Goal: Share content: Share content

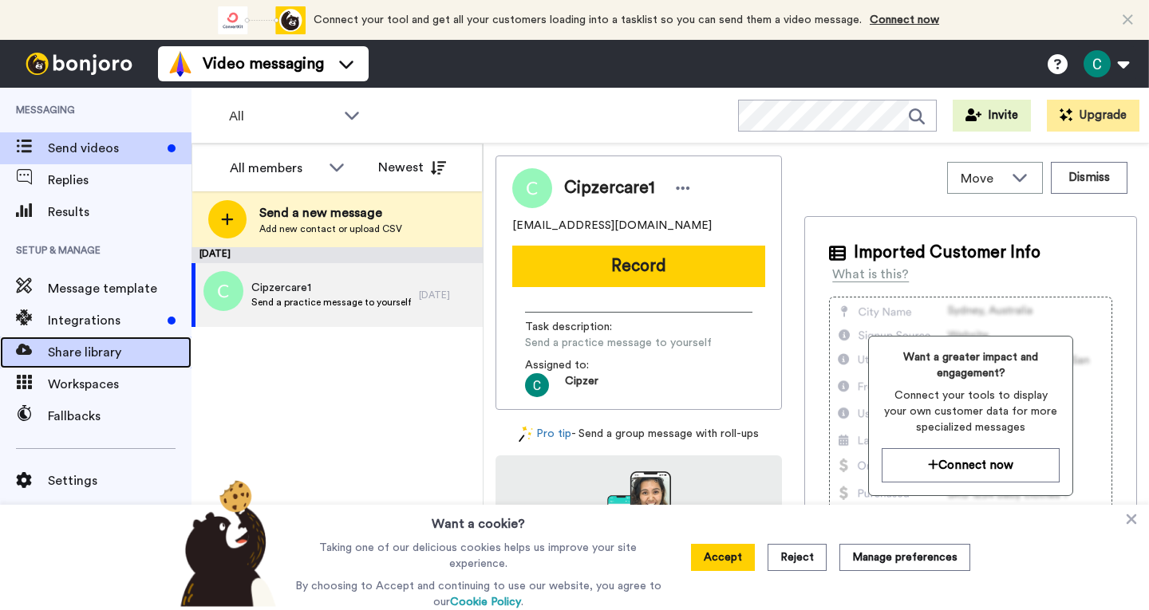
click at [89, 350] on span "Share library" at bounding box center [120, 352] width 144 height 19
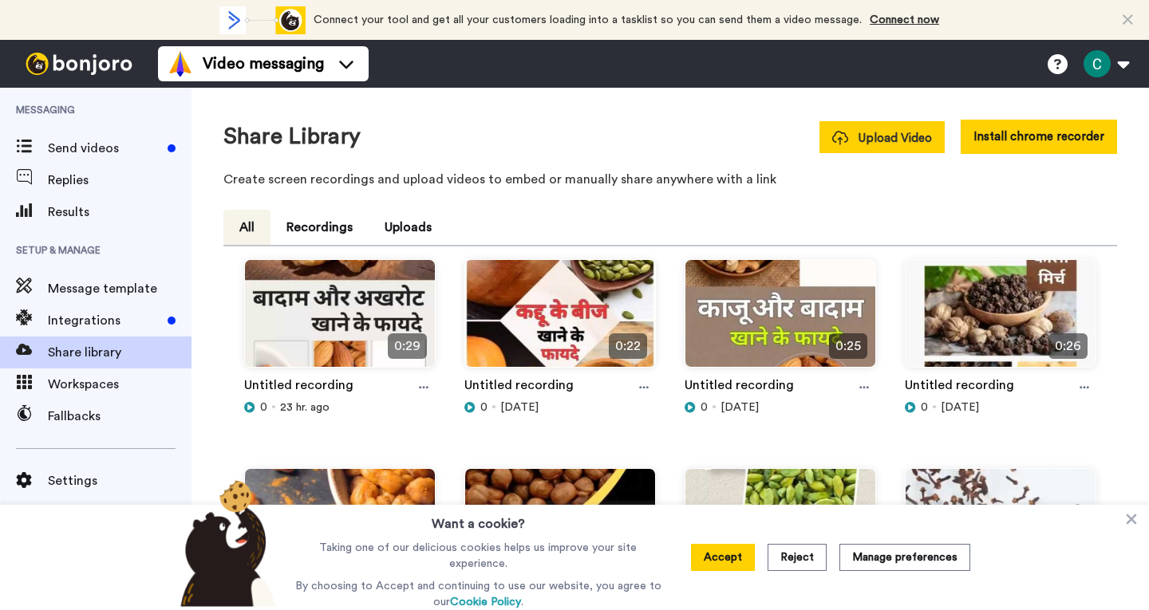
click at [901, 130] on span "Upload Video" at bounding box center [882, 138] width 100 height 17
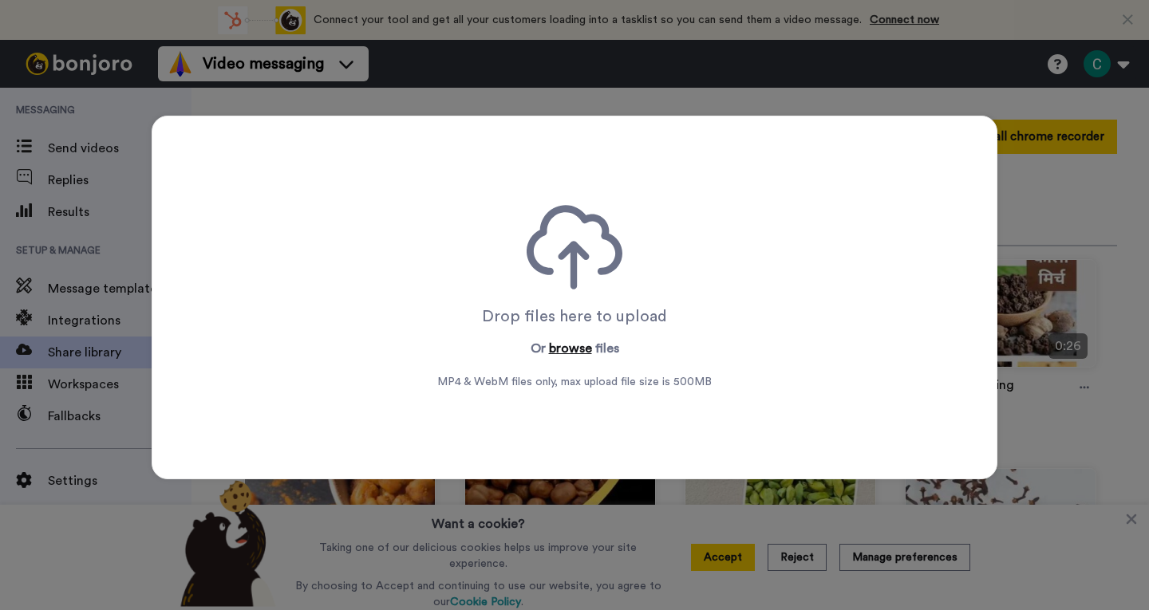
click at [573, 349] on button "browse" at bounding box center [570, 348] width 43 height 19
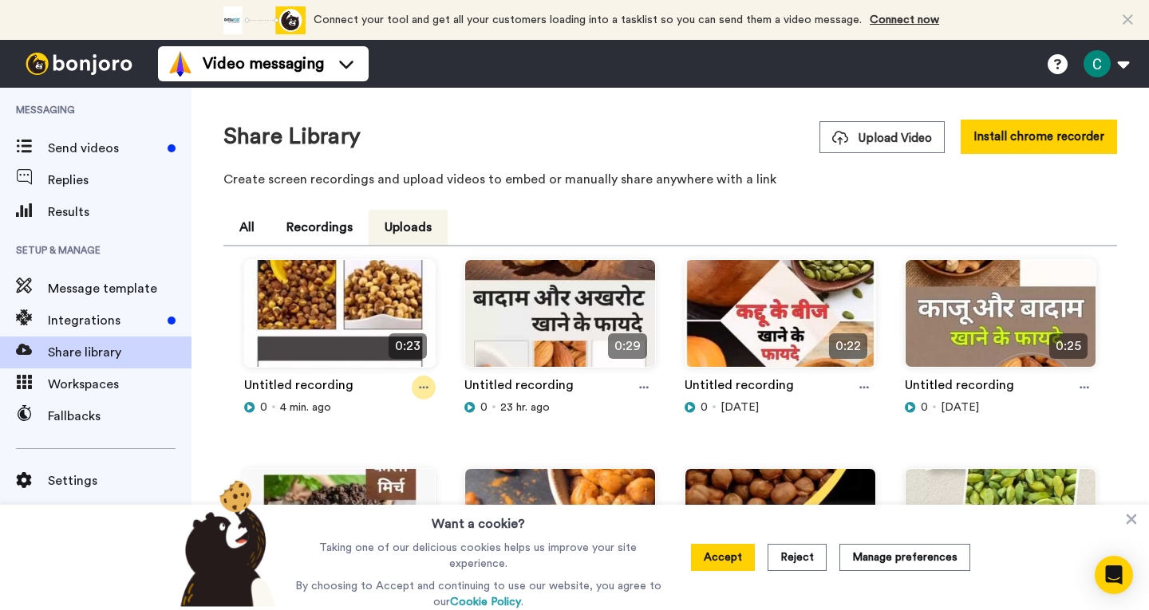
click at [422, 386] on icon at bounding box center [424, 387] width 10 height 11
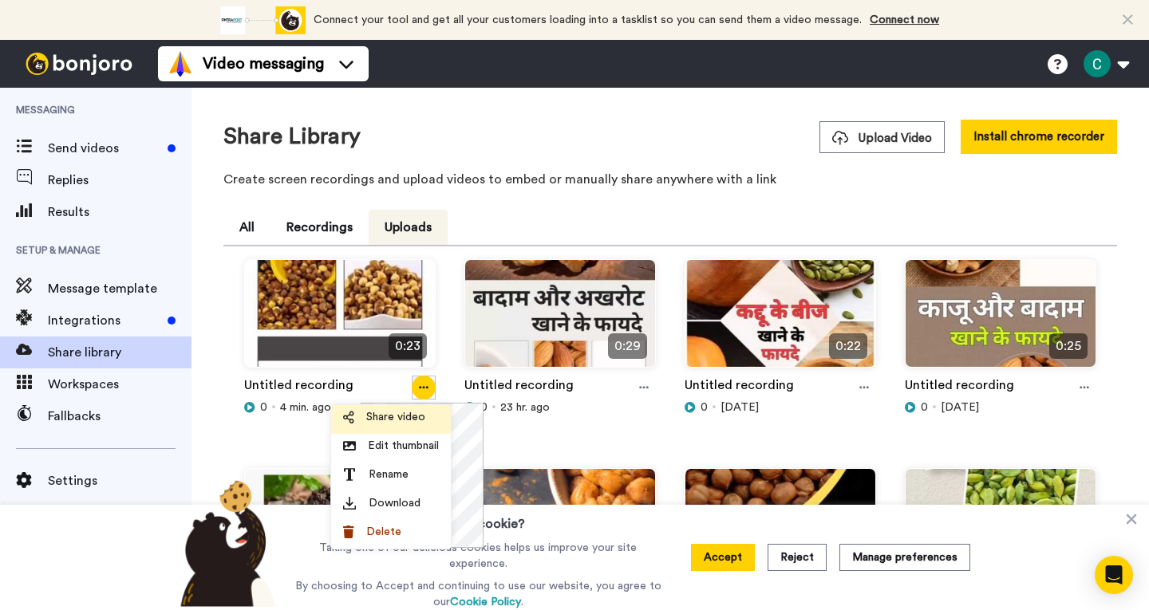
click at [392, 409] on li "Share video" at bounding box center [391, 419] width 120 height 29
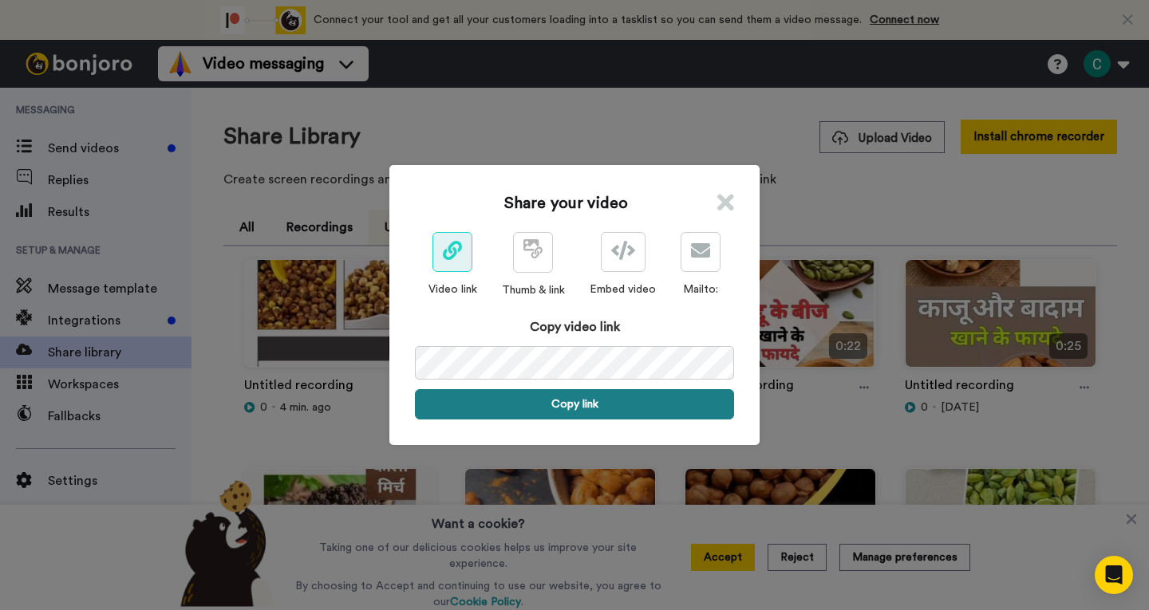
click at [599, 407] on button "Copy link" at bounding box center [574, 404] width 319 height 30
